Goal: Use online tool/utility: Utilize a website feature to perform a specific function

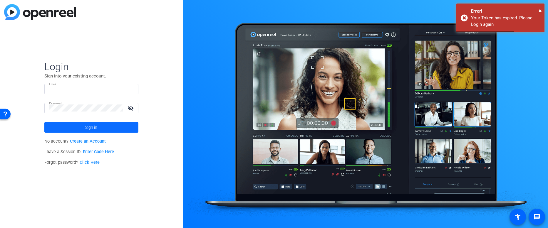
type input "aveloz@jamespublishing.com"
click at [91, 124] on span "Sign in" at bounding box center [91, 127] width 12 height 15
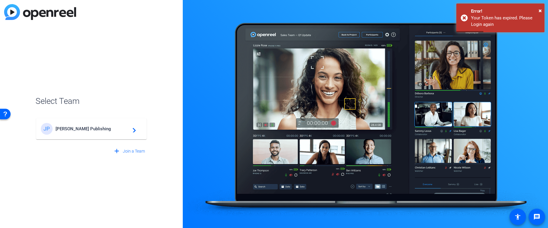
click at [57, 131] on span "James Publishing" at bounding box center [92, 128] width 73 height 5
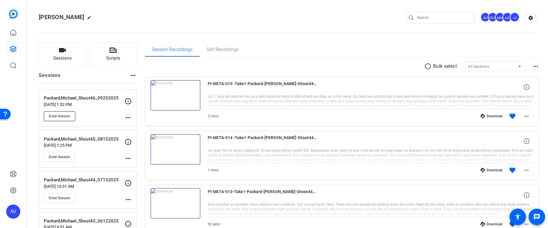
click at [64, 115] on span "Enter Session" at bounding box center [59, 116] width 21 height 5
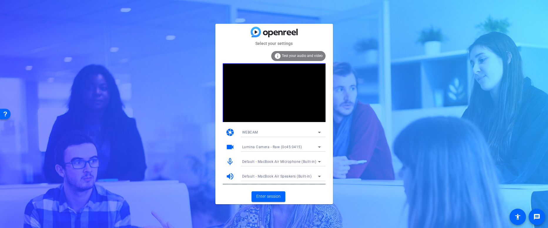
click at [270, 148] on span "Lumina Camera - Raw (0c45:0415)" at bounding box center [272, 147] width 60 height 4
click at [273, 176] on span "Lumina Camera - Plus" at bounding box center [261, 177] width 38 height 7
click at [264, 196] on span "Enter session" at bounding box center [268, 197] width 24 height 6
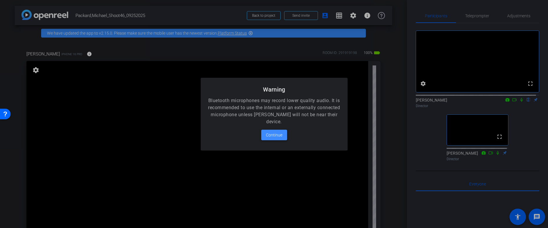
click at [272, 135] on span "Continue" at bounding box center [274, 135] width 16 height 7
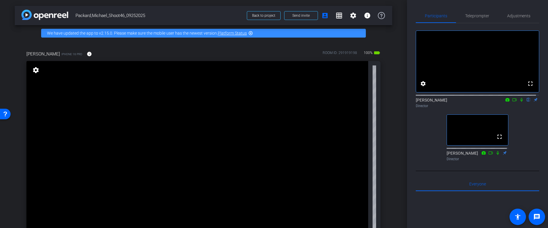
scroll to position [13, 0]
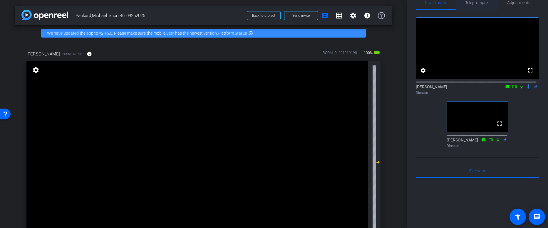
click at [468, 5] on span "Teleprompter" at bounding box center [477, 3] width 24 height 14
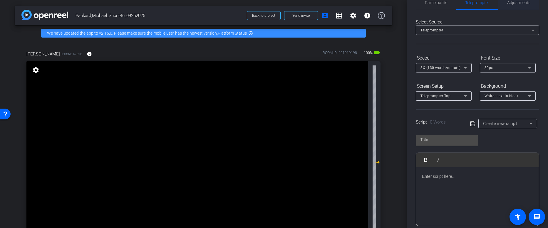
click at [517, 5] on span "Adjustments" at bounding box center [518, 3] width 23 height 14
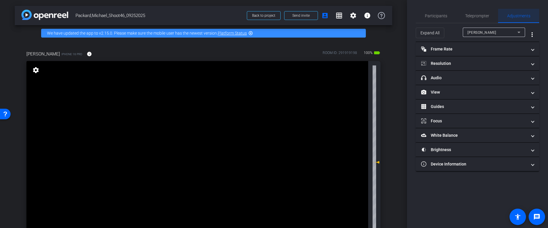
scroll to position [0, 0]
click at [439, 19] on span "Participants" at bounding box center [436, 16] width 22 height 14
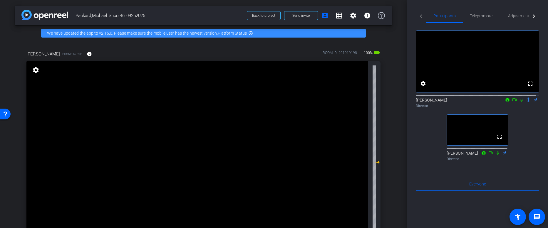
scroll to position [28, 0]
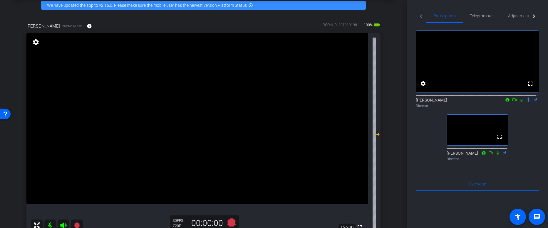
click at [532, 17] on div at bounding box center [534, 16] width 11 height 14
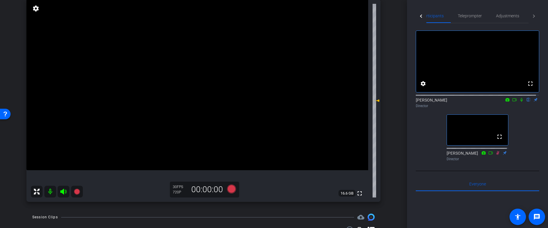
scroll to position [66, 0]
